Goal: Book appointment/travel/reservation

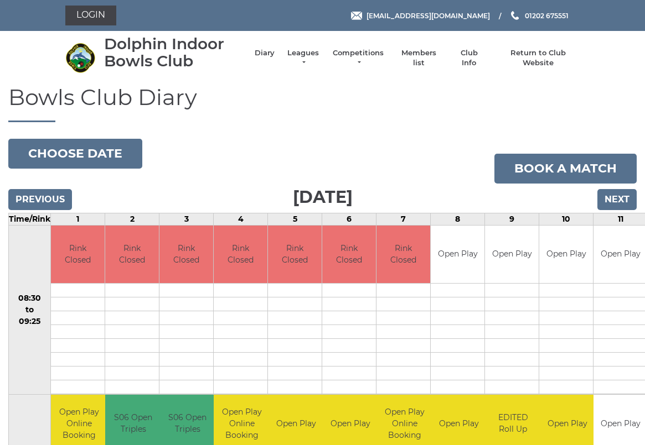
click at [65, 149] on button "Choose date" at bounding box center [75, 154] width 134 height 30
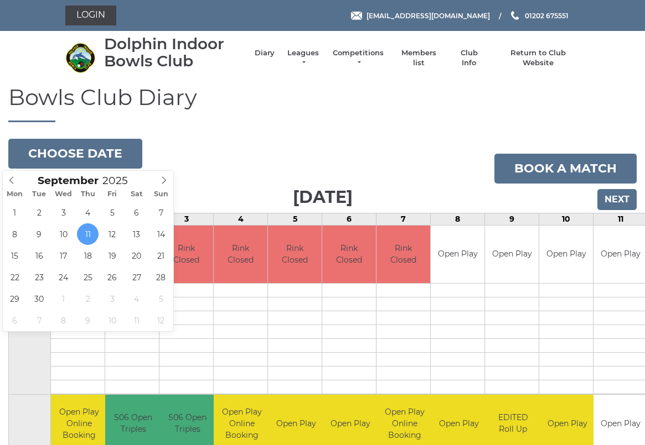
type input "[DATE]"
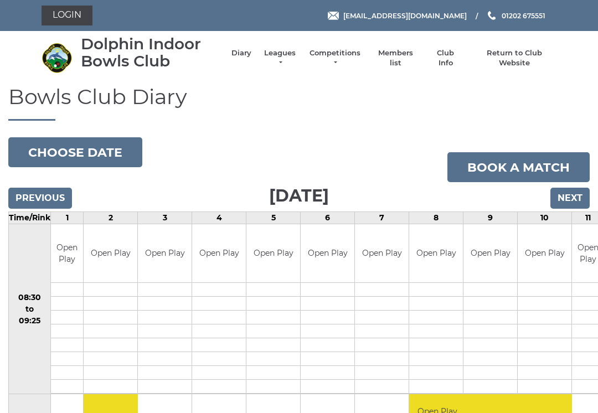
click at [572, 198] on input "Next" at bounding box center [569, 198] width 39 height 21
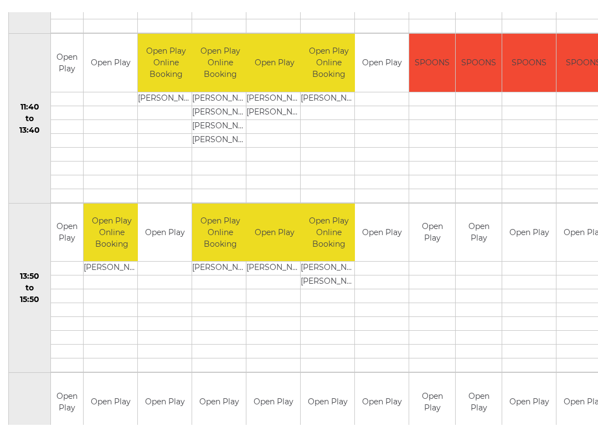
scroll to position [517, 0]
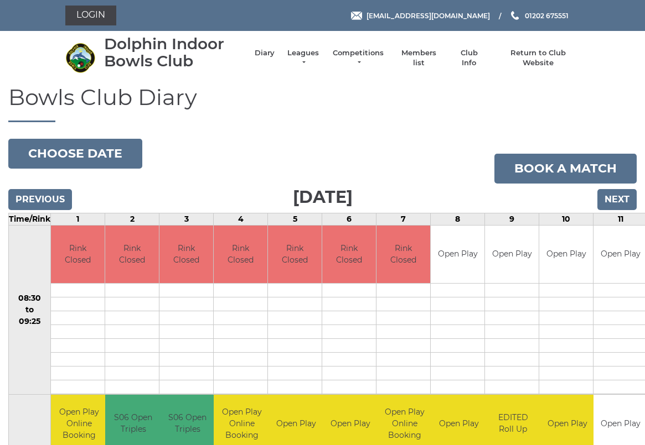
scroll to position [3, 0]
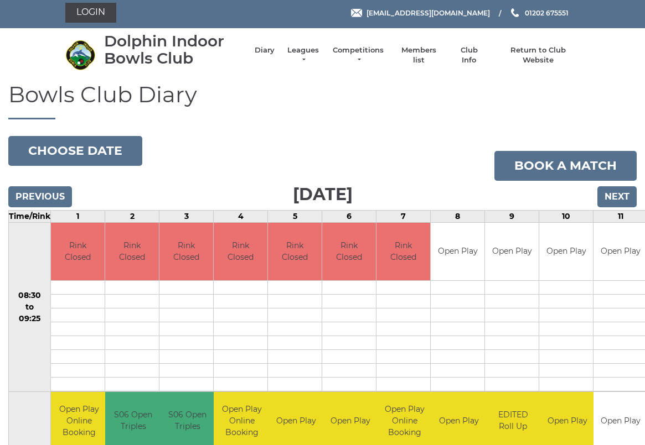
click at [60, 149] on button "Choose date" at bounding box center [75, 151] width 134 height 30
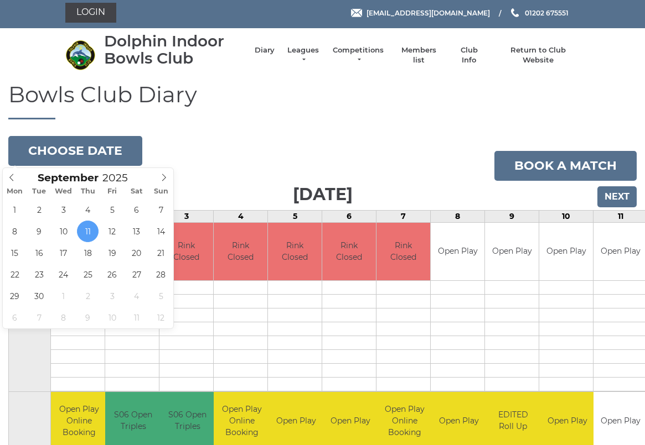
type input "[DATE]"
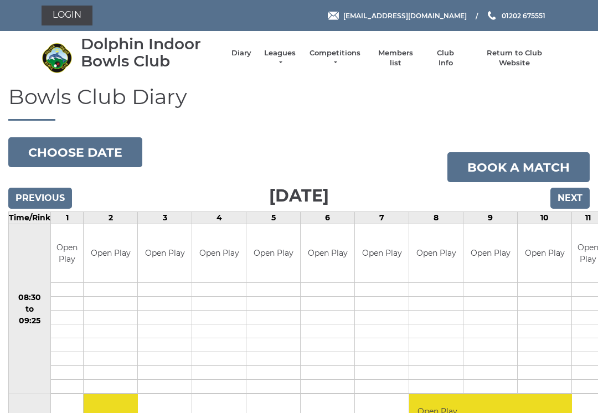
click at [32, 151] on button "Choose date" at bounding box center [75, 152] width 134 height 30
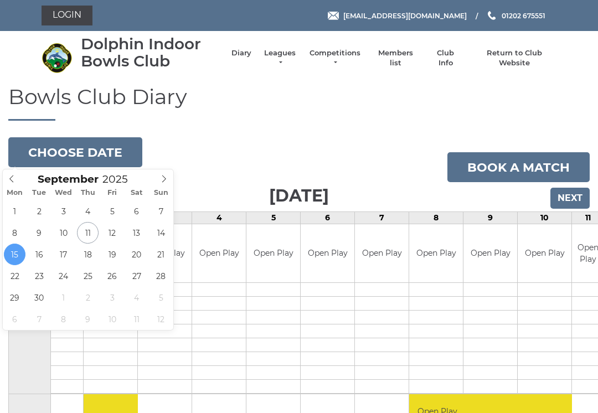
type input "[DATE]"
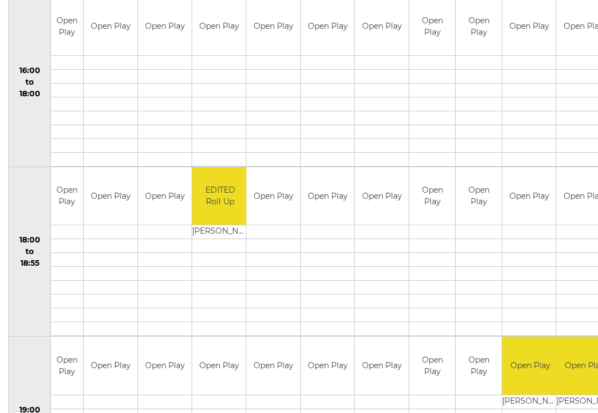
scroll to position [903, 0]
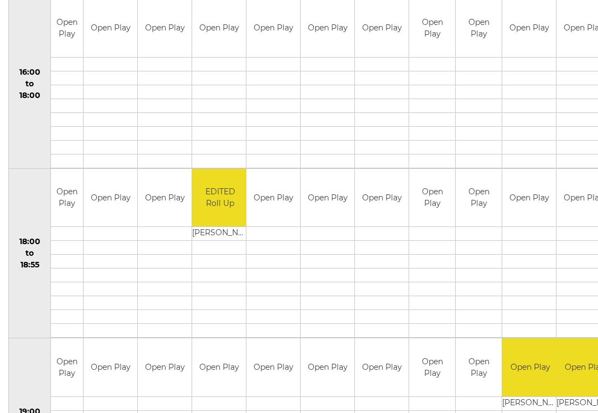
click at [84, 288] on td at bounding box center [111, 290] width 54 height 14
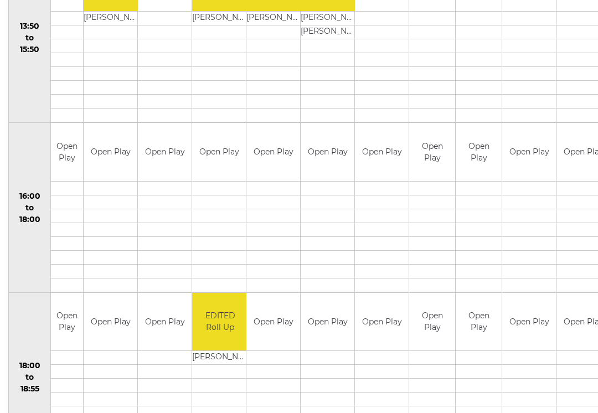
scroll to position [781, 0]
